Goal: Information Seeking & Learning: Learn about a topic

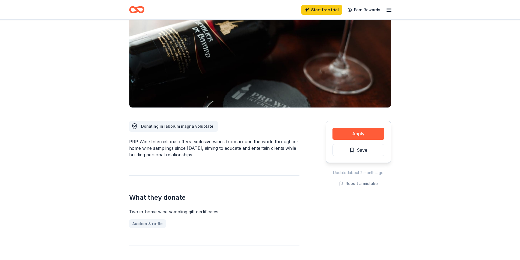
scroll to position [82, 0]
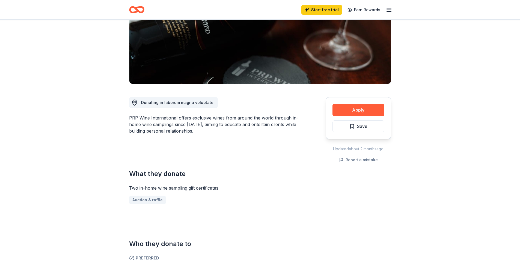
drag, startPoint x: 134, startPoint y: 187, endPoint x: 238, endPoint y: 185, distance: 103.5
click at [238, 185] on div "Two in-home wine sampling gift certificates" at bounding box center [214, 188] width 170 height 7
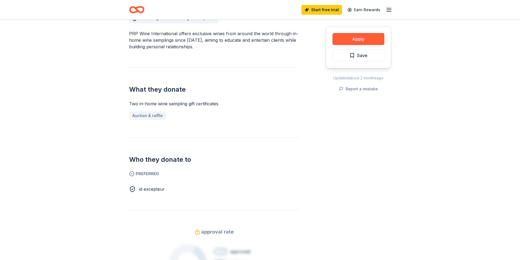
scroll to position [164, 0]
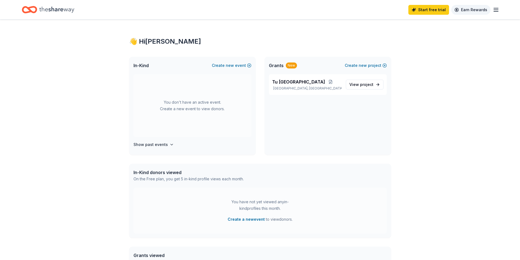
click at [477, 8] on link "Earn Rewards" at bounding box center [470, 10] width 39 height 10
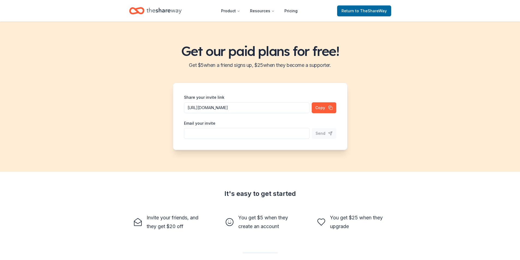
click at [153, 14] on icon "Home" at bounding box center [164, 10] width 35 height 11
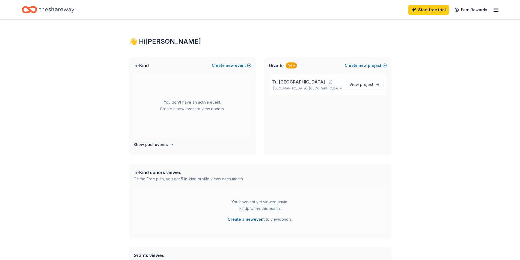
click at [317, 87] on p "Chicago, IL" at bounding box center [306, 88] width 69 height 4
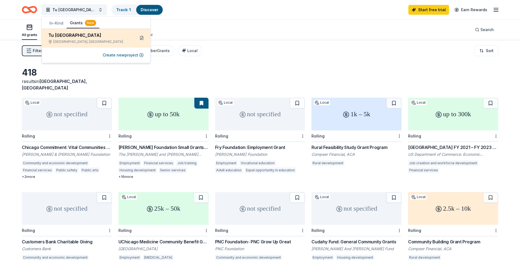
click at [141, 38] on button at bounding box center [141, 38] width 9 height 9
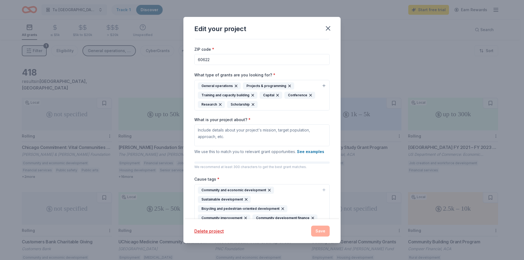
scroll to position [7, 0]
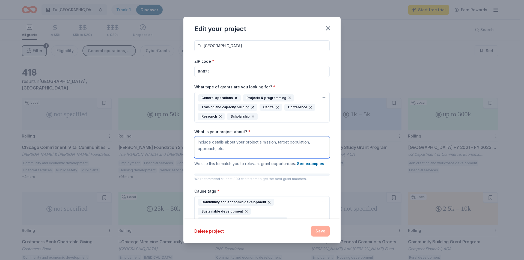
click at [268, 152] on textarea "What is your project about? *" at bounding box center [261, 147] width 135 height 22
type textarea "S"
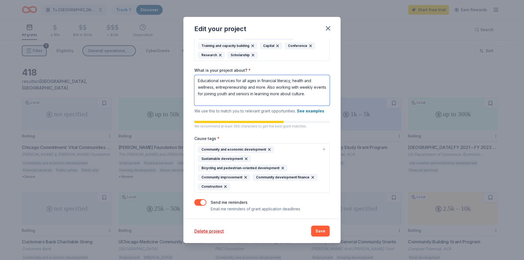
scroll to position [70, 0]
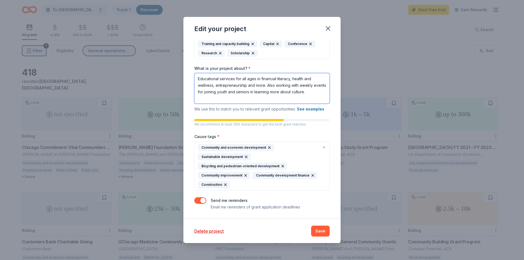
drag, startPoint x: 219, startPoint y: 100, endPoint x: 185, endPoint y: 59, distance: 52.9
click at [185, 59] on div "Project name * Tu Casa Project Community Center ZIP code * 60622 What type of g…" at bounding box center [261, 129] width 157 height 180
type textarea "Educational services for all ages in financial literacy, health and wellness, e…"
click at [230, 101] on textarea "Educational services for all ages in financial literacy, health and wellness, e…" at bounding box center [261, 88] width 135 height 31
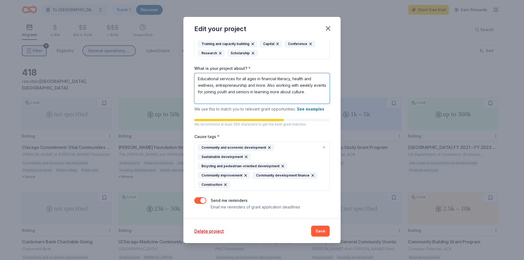
drag, startPoint x: 230, startPoint y: 100, endPoint x: 188, endPoint y: 71, distance: 51.9
click at [188, 71] on div "Project name * Tu Casa Project Community Center ZIP code * 60622 What type of g…" at bounding box center [261, 129] width 157 height 180
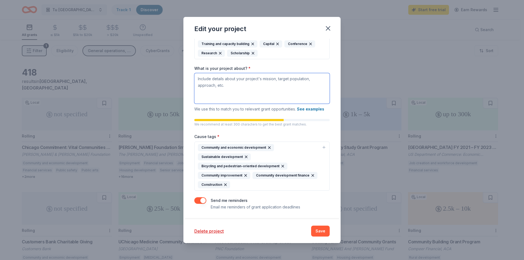
scroll to position [61, 0]
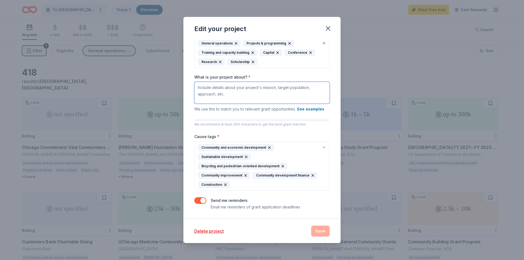
click at [268, 95] on textarea "What is your project about? *" at bounding box center [261, 93] width 135 height 22
paste textarea "The Tu Casa Project Community Center is dedicated to providing educational serv…"
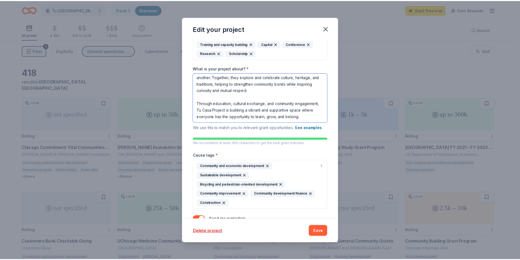
scroll to position [93, 0]
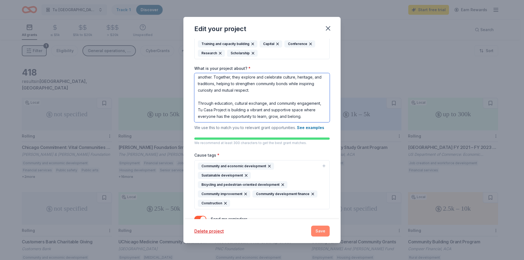
type textarea "The Tu Casa Project Community Center is dedicated to providing educational serv…"
click at [320, 229] on button "Save" at bounding box center [320, 231] width 19 height 11
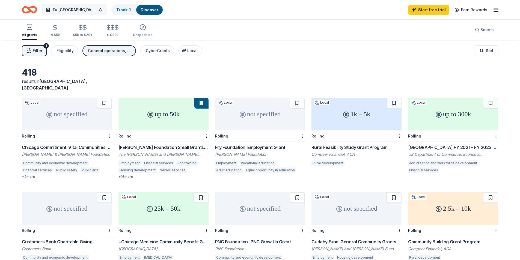
click at [89, 11] on span "Tu Casa Project Community Center" at bounding box center [74, 10] width 44 height 7
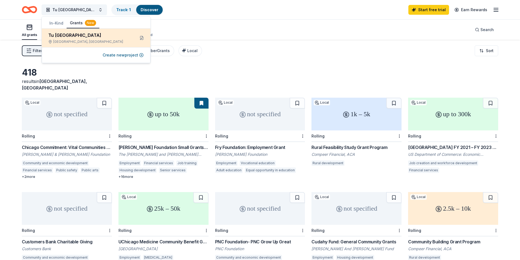
click at [93, 32] on div "Tu Casa Project Community Center" at bounding box center [89, 35] width 82 height 7
click at [118, 36] on div "Tu Casa Project Community Center" at bounding box center [89, 35] width 82 height 7
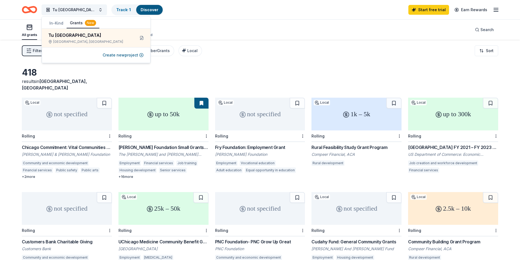
click at [184, 75] on div "418 results in Chicago, IL" at bounding box center [260, 79] width 476 height 24
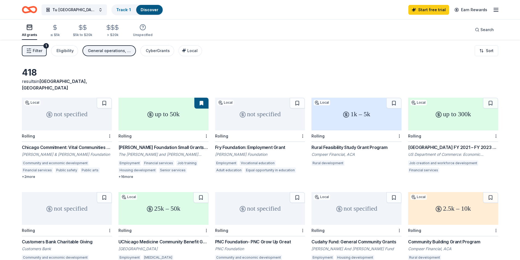
click at [37, 6] on icon "Home" at bounding box center [29, 9] width 15 height 13
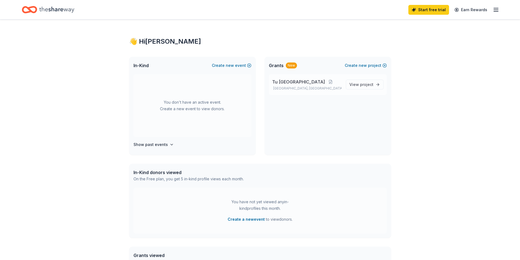
click at [308, 84] on span "Tu Casa Project Community Center" at bounding box center [298, 82] width 53 height 7
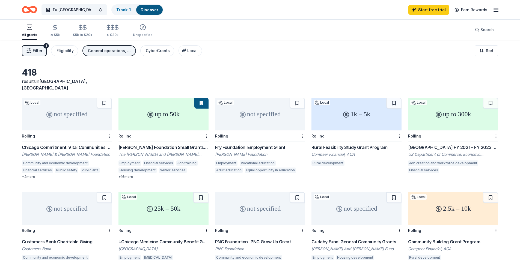
click at [33, 53] on span "Filter" at bounding box center [38, 50] width 10 height 7
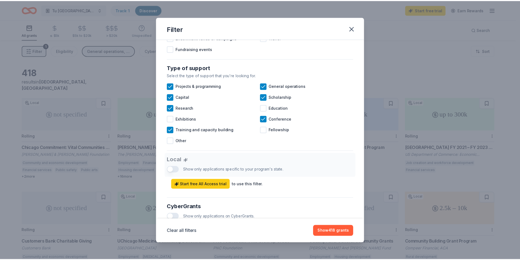
scroll to position [218, 0]
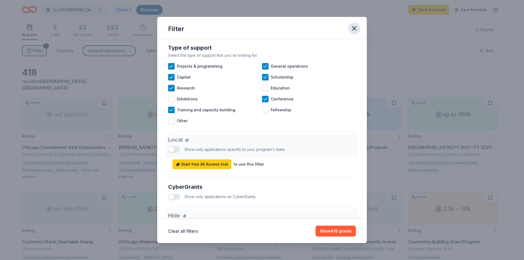
click at [353, 33] on button "button" at bounding box center [354, 28] width 12 height 12
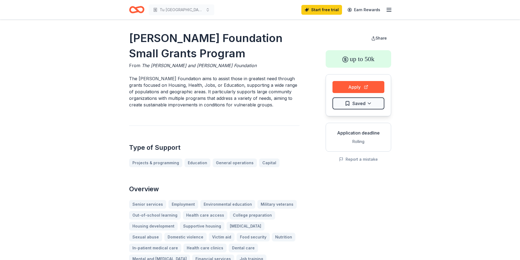
drag, startPoint x: 130, startPoint y: 86, endPoint x: 188, endPoint y: 84, distance: 58.7
click at [188, 84] on p "The [PERSON_NAME] Foundation aims to assist those in greatest need through gran…" at bounding box center [214, 91] width 170 height 33
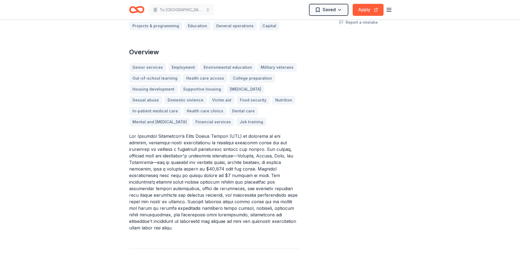
scroll to position [164, 0]
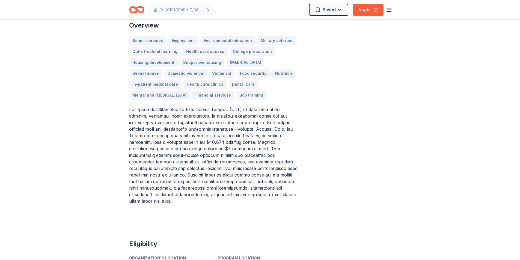
drag, startPoint x: 179, startPoint y: 130, endPoint x: 227, endPoint y: 133, distance: 47.5
click at [227, 133] on p at bounding box center [214, 155] width 170 height 98
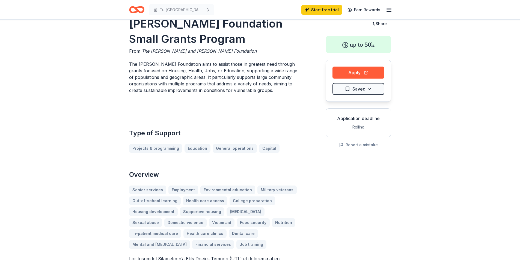
scroll to position [0, 0]
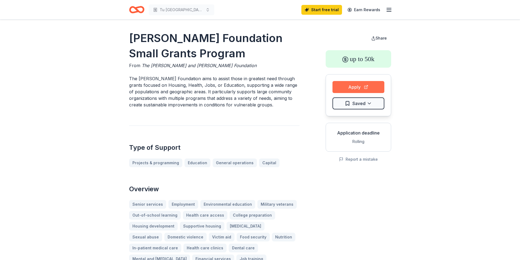
click at [357, 85] on button "Apply" at bounding box center [358, 87] width 52 height 12
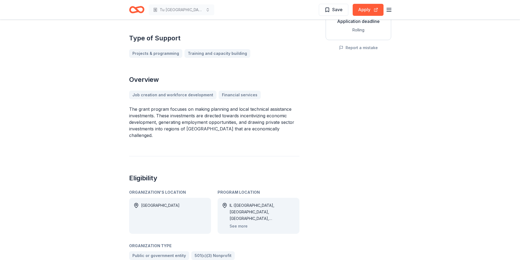
scroll to position [111, 0]
drag, startPoint x: 157, startPoint y: 122, endPoint x: 272, endPoint y: 121, distance: 115.2
click at [263, 122] on p "The grant program focuses on making planning and local technical assistance inv…" at bounding box center [214, 122] width 170 height 33
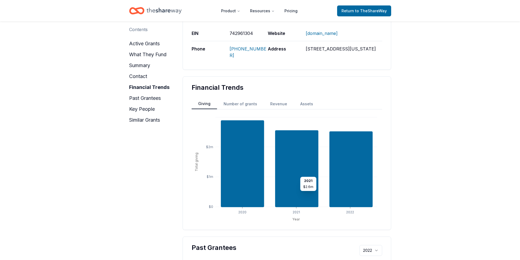
scroll to position [409, 0]
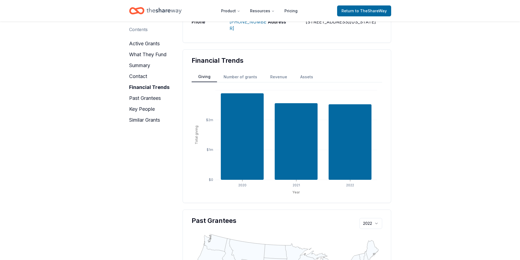
click at [233, 72] on button "Number of grants" at bounding box center [240, 77] width 47 height 10
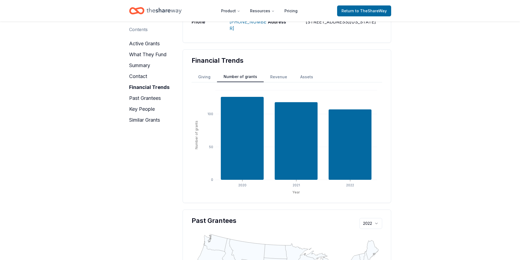
click at [207, 72] on button "Giving" at bounding box center [204, 77] width 25 height 10
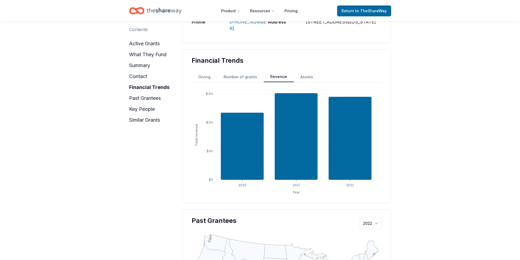
click at [272, 72] on button "Revenue" at bounding box center [279, 77] width 30 height 10
click at [308, 72] on button "Assets" at bounding box center [307, 77] width 26 height 10
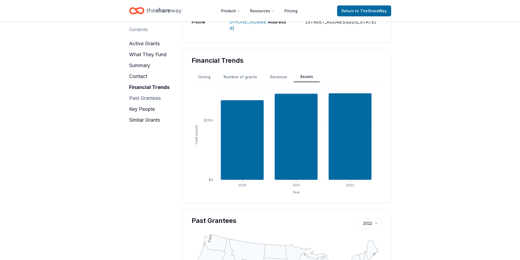
click at [137, 100] on button "past grantees" at bounding box center [145, 98] width 32 height 9
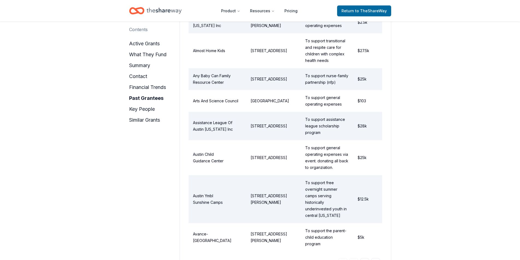
scroll to position [843, 0]
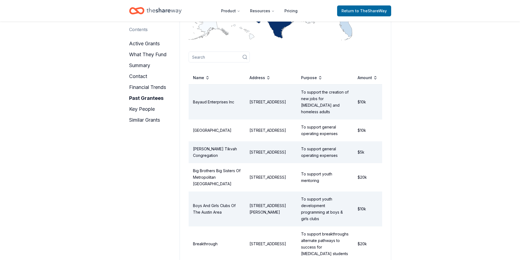
scroll to position [707, 0]
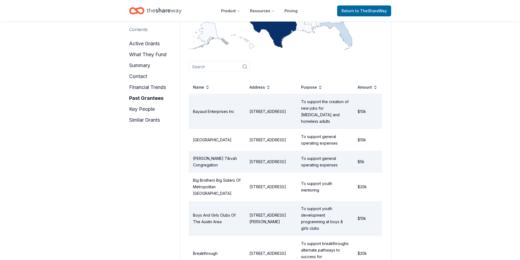
drag, startPoint x: 194, startPoint y: 140, endPoint x: 225, endPoint y: 148, distance: 31.8
click at [225, 151] on td "[PERSON_NAME] Tikvah Congregation" at bounding box center [217, 162] width 56 height 22
click at [319, 151] on td "To support general operating expenses" at bounding box center [325, 162] width 56 height 22
click at [374, 151] on td "$5k" at bounding box center [367, 162] width 29 height 22
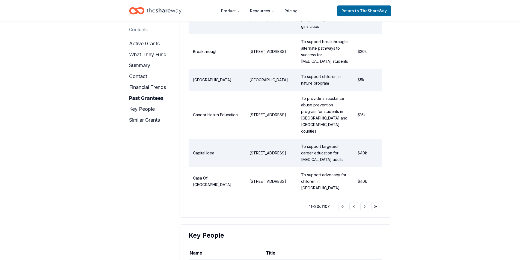
scroll to position [925, 0]
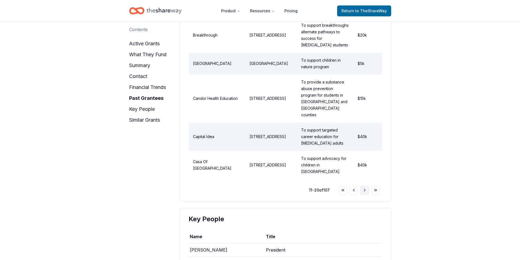
click at [367, 186] on button "Go to next page" at bounding box center [364, 190] width 9 height 9
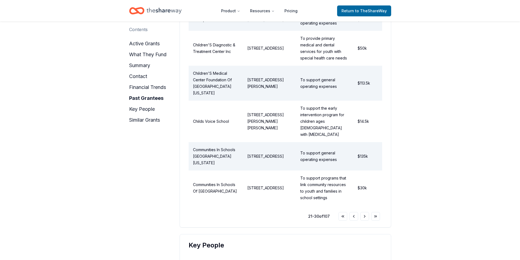
scroll to position [898, 0]
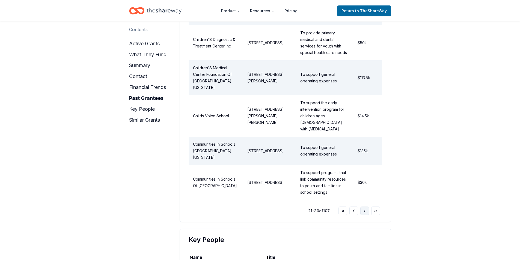
click at [365, 207] on button "Go to next page" at bounding box center [364, 211] width 9 height 9
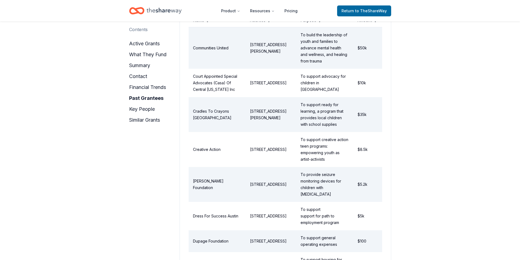
scroll to position [734, 0]
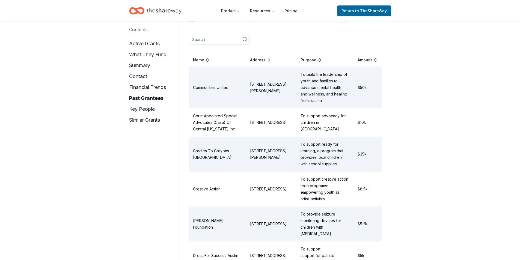
drag, startPoint x: 301, startPoint y: 126, endPoint x: 352, endPoint y: 143, distance: 53.9
click at [352, 143] on td "To support ready for learning, a program that provides local children with scho…" at bounding box center [324, 154] width 57 height 35
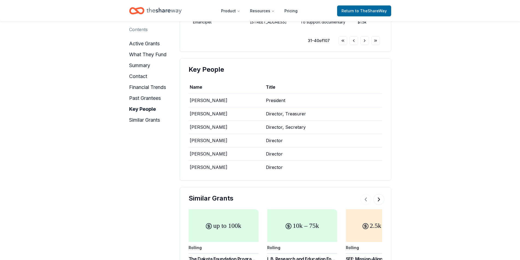
scroll to position [1059, 0]
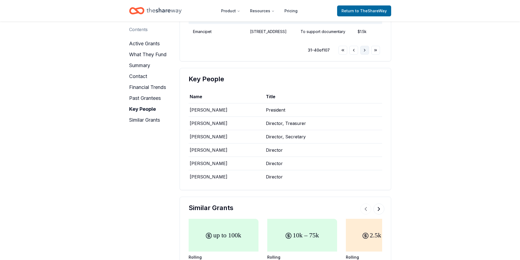
click at [368, 47] on button "Go to next page" at bounding box center [364, 50] width 9 height 9
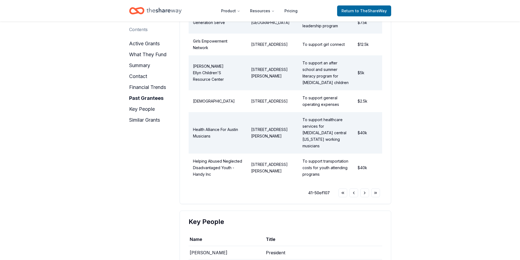
scroll to position [949, 0]
click at [364, 188] on button "Go to next page" at bounding box center [364, 192] width 9 height 9
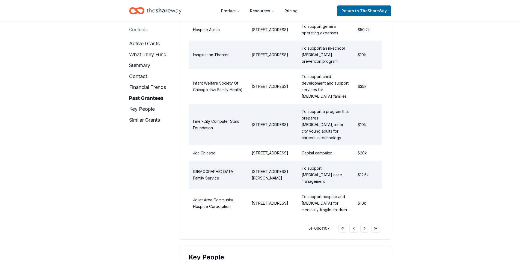
scroll to position [895, 0]
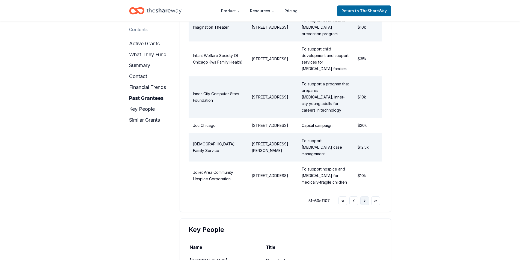
click at [363, 197] on button "Go to next page" at bounding box center [364, 201] width 9 height 9
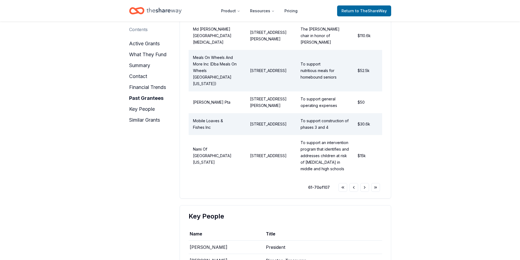
scroll to position [971, 0]
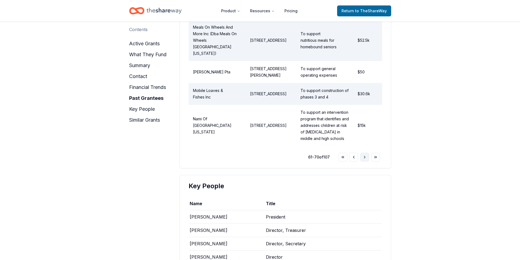
click at [368, 153] on button "Go to next page" at bounding box center [364, 157] width 9 height 9
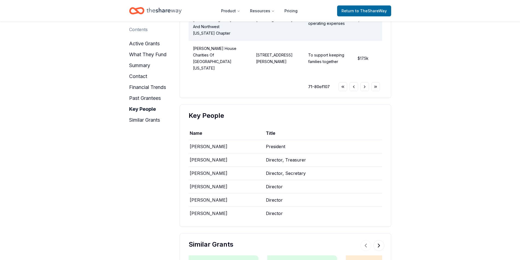
scroll to position [1082, 0]
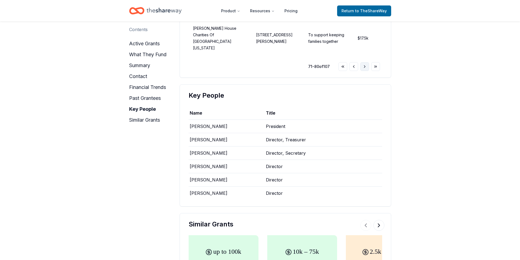
click at [367, 62] on button "Go to next page" at bounding box center [364, 66] width 9 height 9
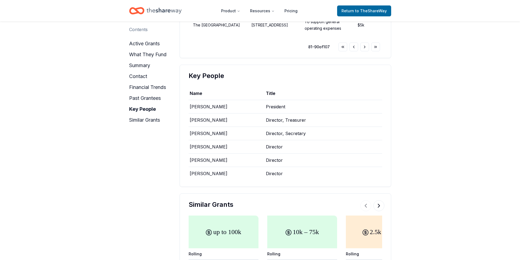
drag, startPoint x: 411, startPoint y: 192, endPoint x: 413, endPoint y: 128, distance: 64.4
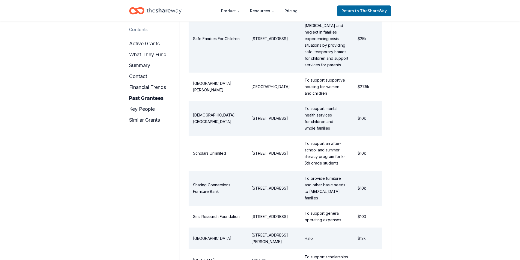
scroll to position [805, 0]
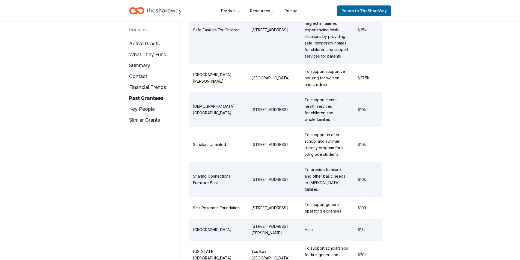
drag, startPoint x: 374, startPoint y: 173, endPoint x: 352, endPoint y: 172, distance: 22.1
click at [352, 197] on tr "Sms Research Foundation [GEOGRAPHIC_DATA] To support general operating expenses…" at bounding box center [285, 208] width 193 height 22
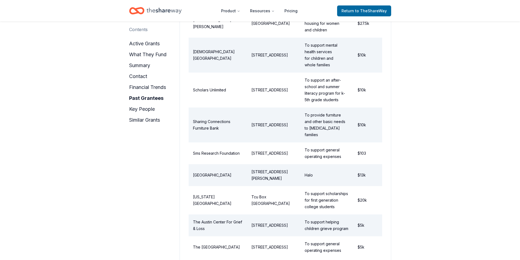
scroll to position [887, 0]
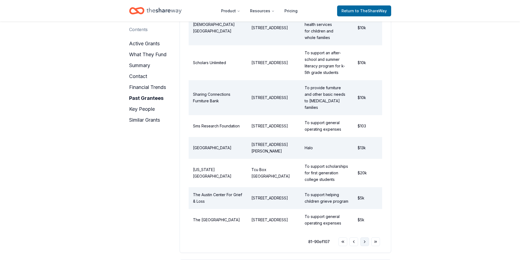
click at [366, 237] on button "Go to next page" at bounding box center [364, 241] width 9 height 9
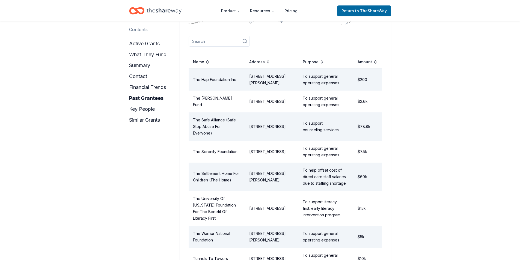
scroll to position [723, 0]
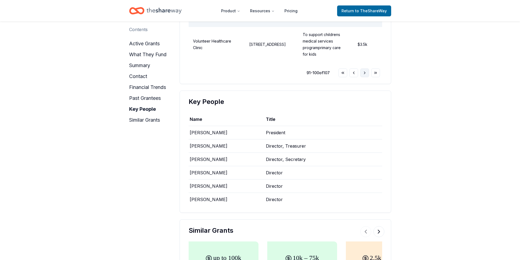
click at [364, 69] on button "Go to next page" at bounding box center [364, 73] width 9 height 9
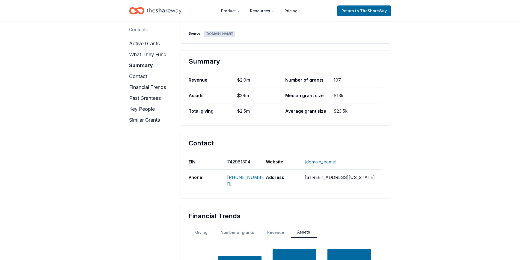
scroll to position [222, 0]
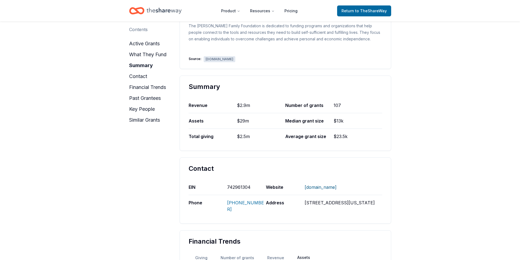
click at [335, 180] on link "[DOMAIN_NAME]" at bounding box center [321, 187] width 32 height 14
